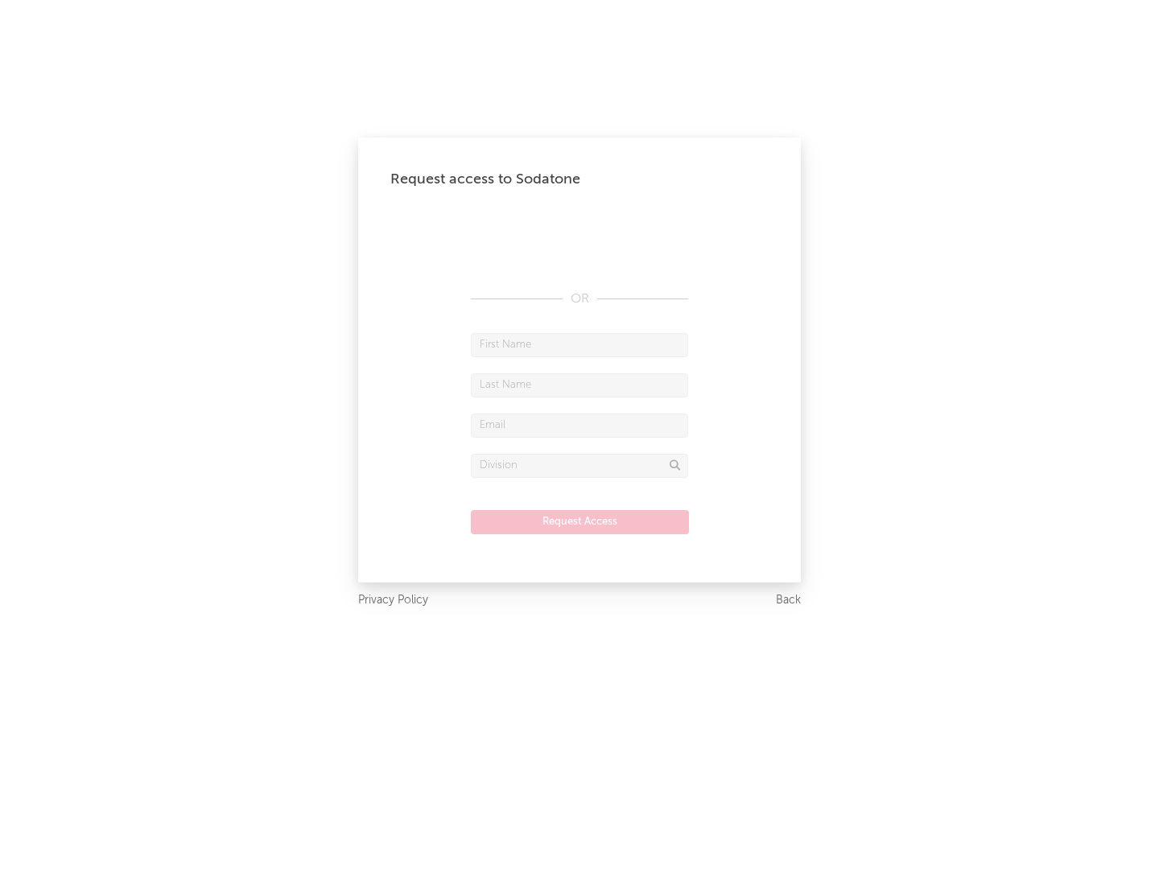
click at [579, 344] on input "text" at bounding box center [579, 345] width 217 height 24
type input "[PERSON_NAME]"
click at [579, 385] on input "text" at bounding box center [579, 385] width 217 height 24
type input "[PERSON_NAME]"
click at [579, 425] on input "text" at bounding box center [579, 426] width 217 height 24
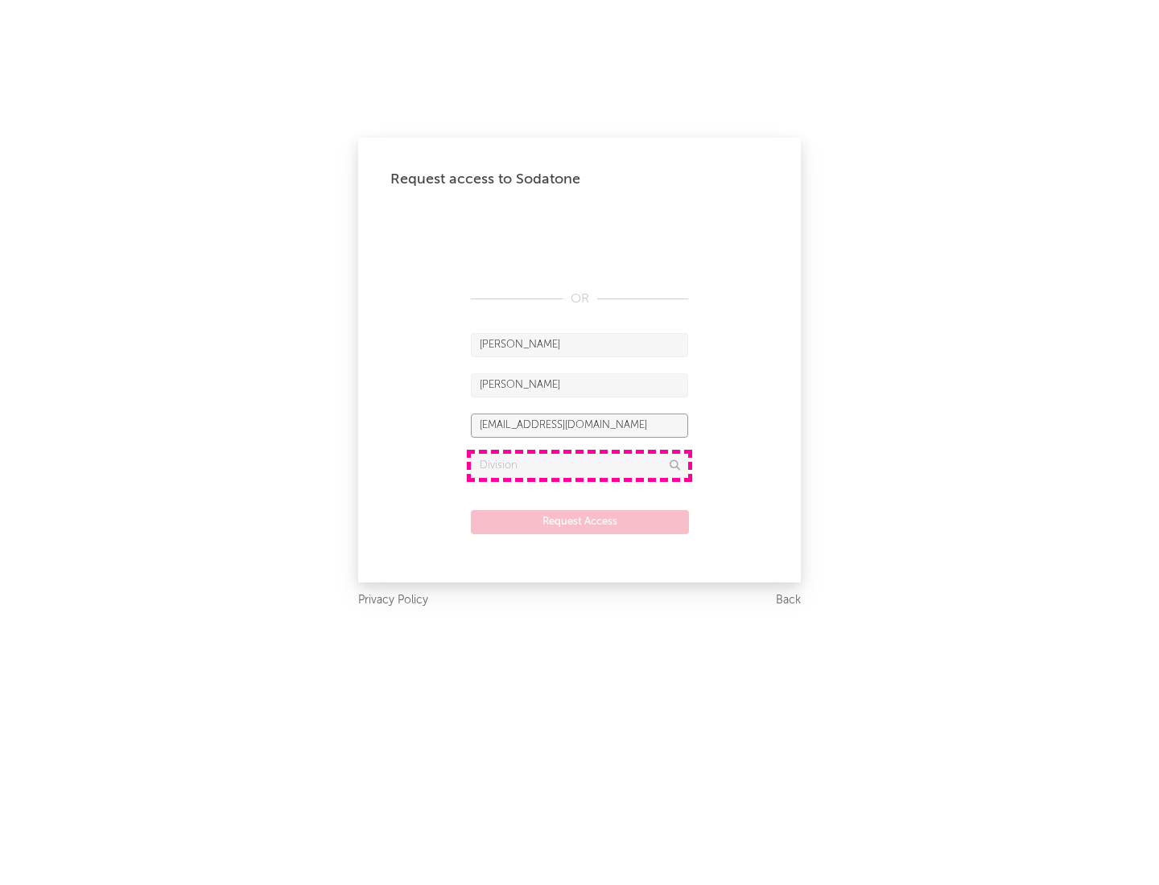
type input "[EMAIL_ADDRESS][DOMAIN_NAME]"
click at [579, 465] on input "text" at bounding box center [579, 466] width 217 height 24
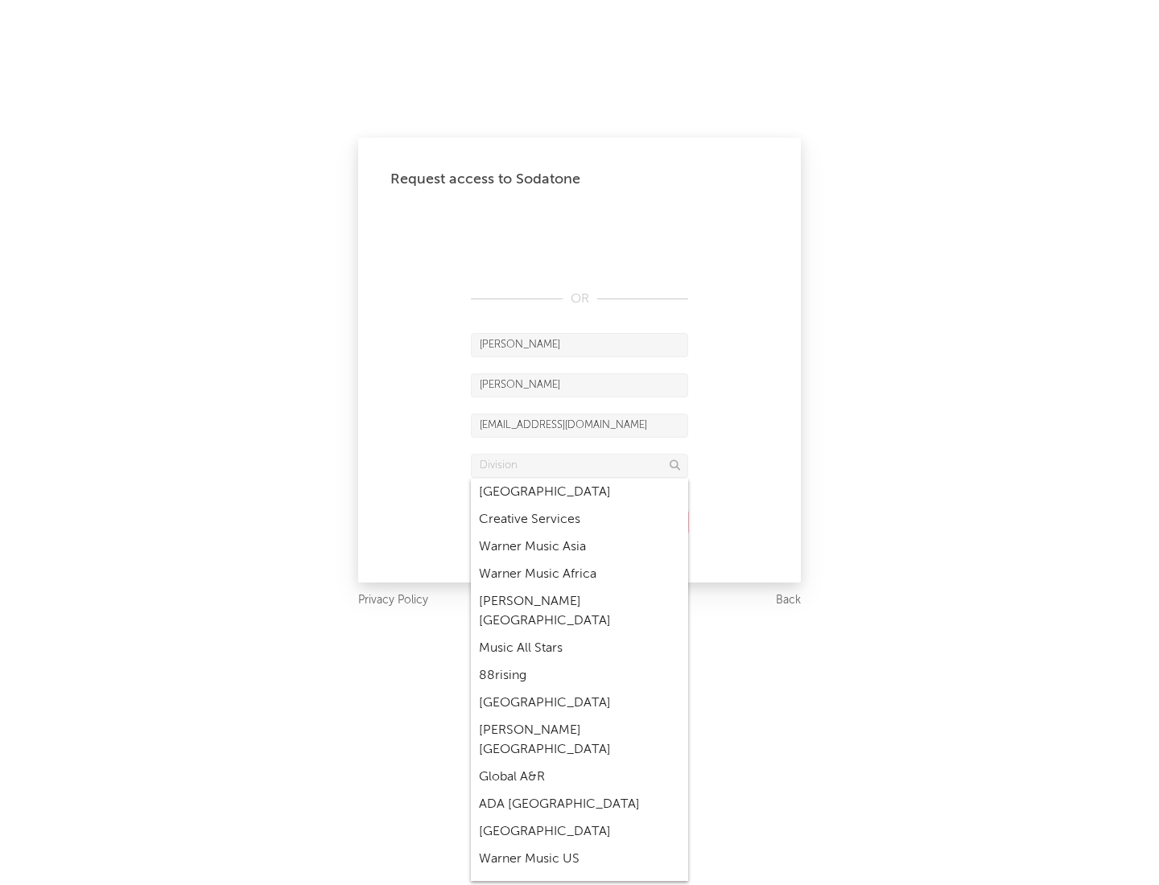
click at [579, 635] on div "Music All Stars" at bounding box center [579, 648] width 217 height 27
type input "Music All Stars"
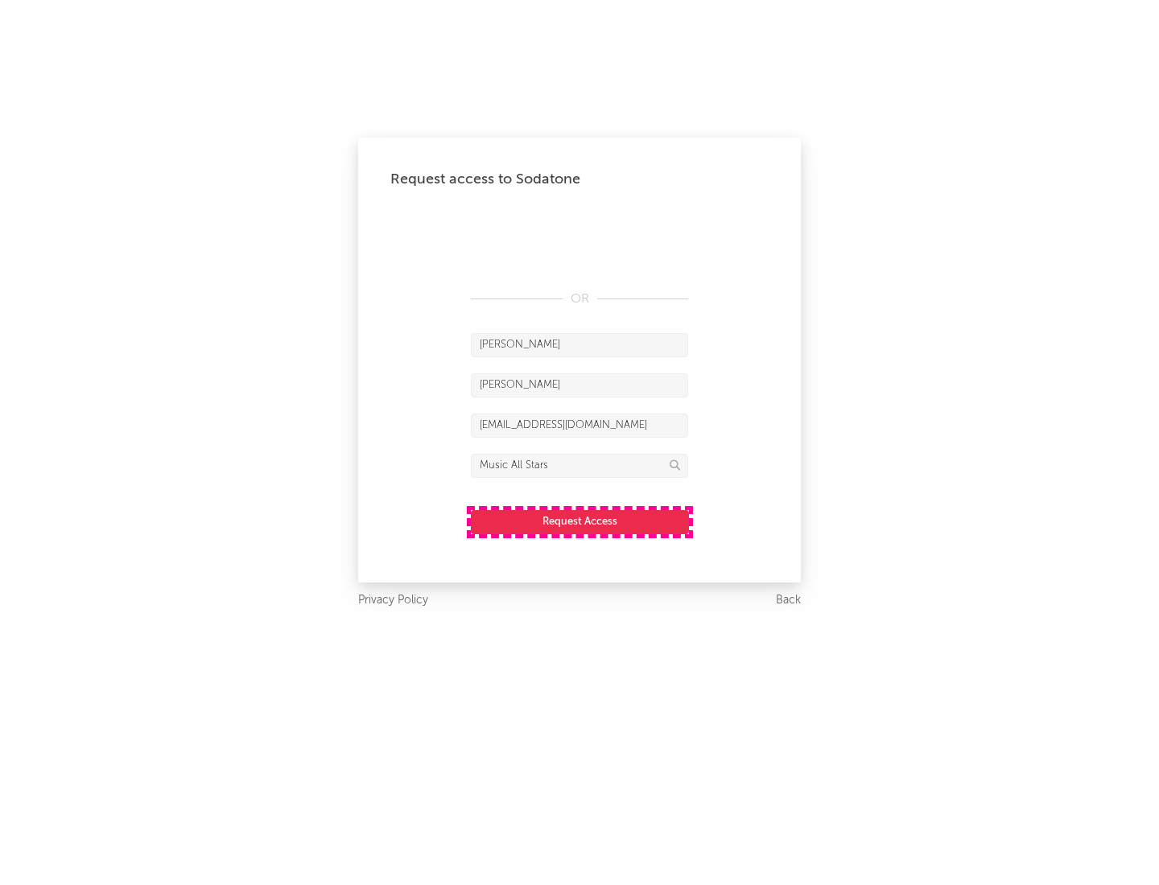
click at [579, 521] on button "Request Access" at bounding box center [580, 522] width 218 height 24
